Goal: Task Accomplishment & Management: Use online tool/utility

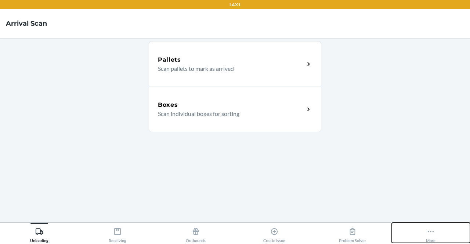
click at [434, 234] on icon at bounding box center [431, 232] width 8 height 8
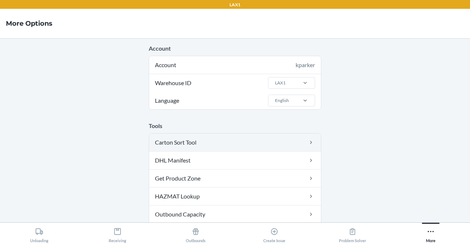
click at [285, 144] on link "Carton Sort Tool" at bounding box center [235, 143] width 172 height 18
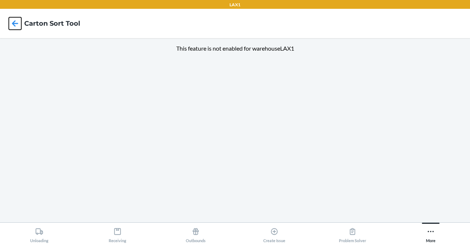
click at [12, 20] on icon at bounding box center [15, 23] width 12 height 12
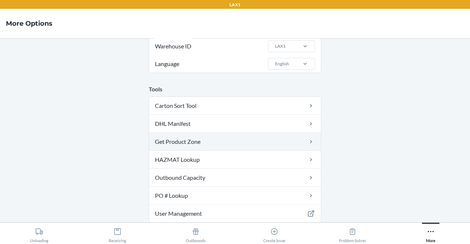
scroll to position [73, 0]
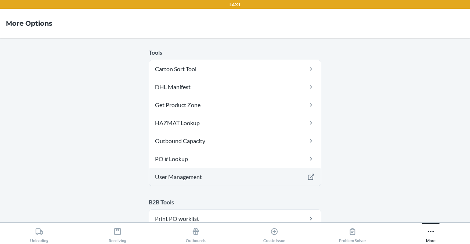
click at [203, 175] on link "User Management" at bounding box center [235, 177] width 172 height 18
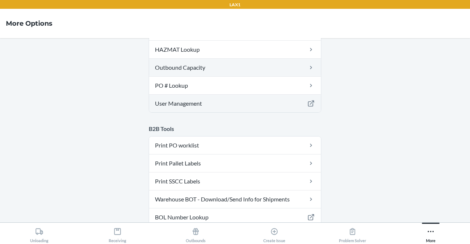
scroll to position [0, 0]
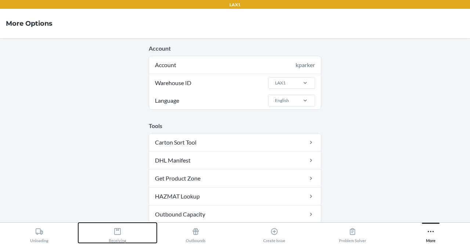
click at [117, 237] on div "Receiving" at bounding box center [118, 234] width 18 height 18
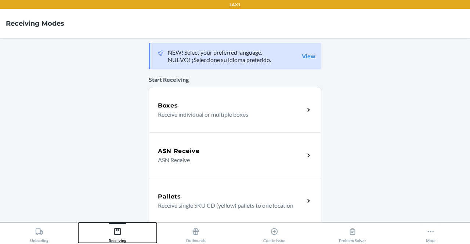
scroll to position [0, 0]
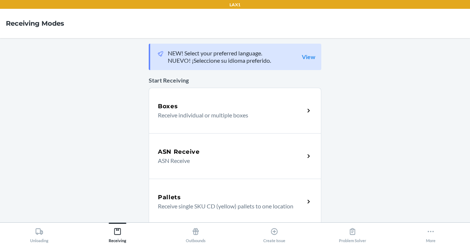
click at [199, 145] on div "ASN Receive ASN Receive" at bounding box center [235, 156] width 173 height 46
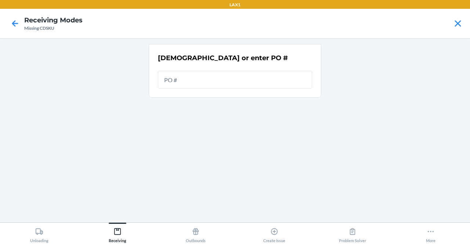
click at [237, 84] on input "text" at bounding box center [235, 80] width 154 height 18
click at [17, 19] on icon at bounding box center [15, 23] width 12 height 12
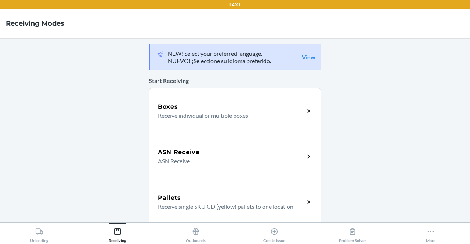
click at [226, 115] on p "Receive individual or multiple boxes" at bounding box center [228, 115] width 141 height 9
click at [206, 153] on div "ASN Receive" at bounding box center [231, 152] width 147 height 9
click at [424, 228] on button "More" at bounding box center [431, 233] width 78 height 20
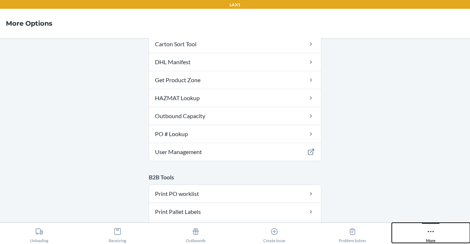
scroll to position [110, 0]
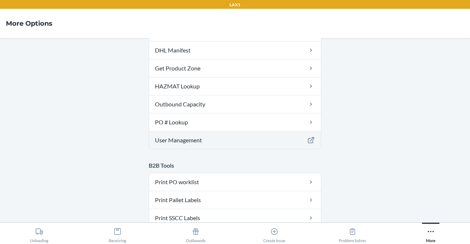
click at [309, 139] on icon at bounding box center [311, 140] width 8 height 7
